Goal: Check status: Check status

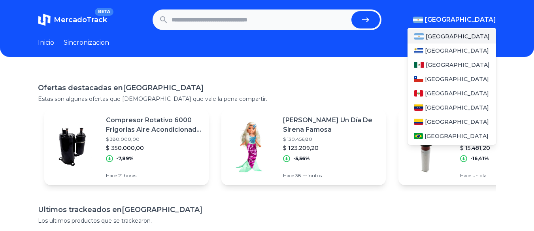
click at [473, 16] on span "[GEOGRAPHIC_DATA]" at bounding box center [460, 19] width 71 height 9
click at [444, 125] on span "[GEOGRAPHIC_DATA]" at bounding box center [457, 122] width 64 height 8
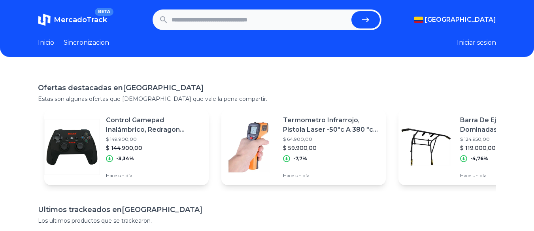
click at [213, 22] on input "text" at bounding box center [260, 19] width 177 height 17
paste input "**********"
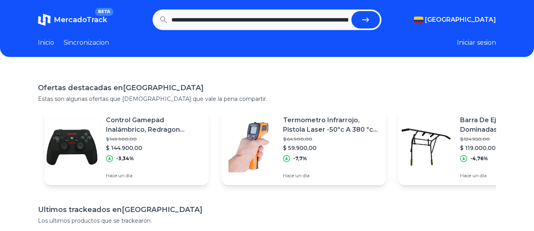
scroll to position [0, 771]
click at [355, 11] on button "submit" at bounding box center [369, 19] width 28 height 17
type input "**********"
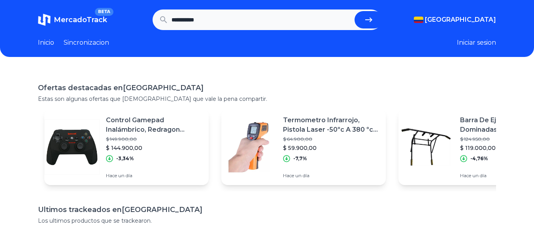
scroll to position [0, 0]
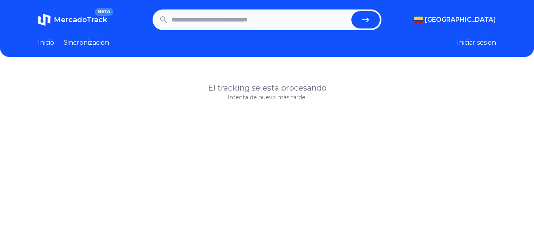
click at [369, 20] on icon "submit" at bounding box center [365, 19] width 7 height 5
click at [28, 40] on header "MercadoTrack BETA [GEOGRAPHIC_DATA] [GEOGRAPHIC_DATA] [GEOGRAPHIC_DATA] [GEOGRA…" at bounding box center [267, 28] width 534 height 57
click at [38, 43] on link "Inicio" at bounding box center [46, 42] width 16 height 9
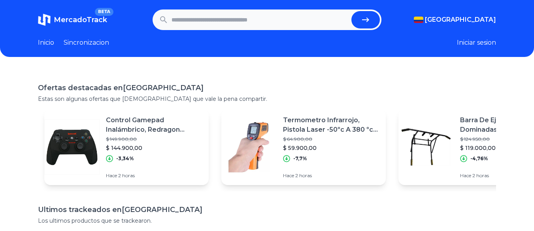
click at [38, 43] on link "Inicio" at bounding box center [46, 42] width 16 height 9
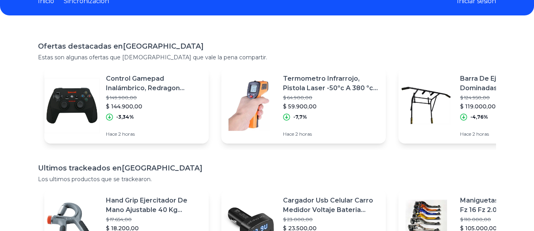
scroll to position [76, 0]
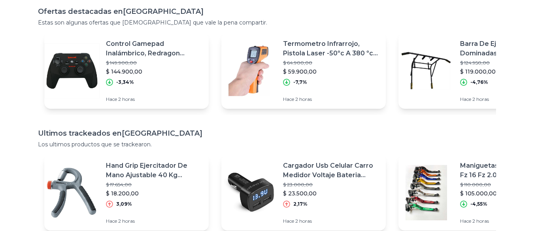
click at [425, 54] on img at bounding box center [425, 70] width 55 height 55
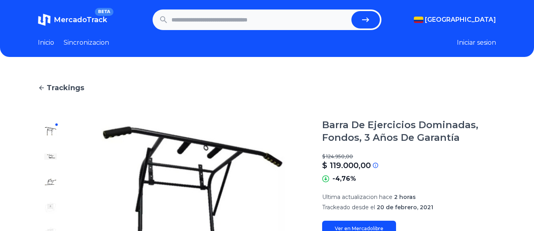
click at [53, 38] on link "Inicio" at bounding box center [46, 42] width 16 height 9
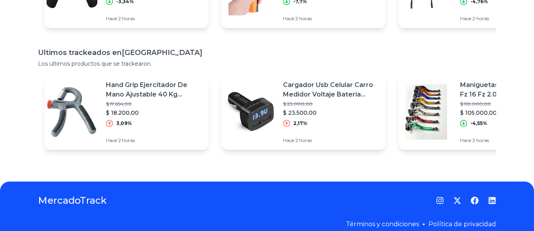
scroll to position [168, 0]
